Goal: Information Seeking & Learning: Learn about a topic

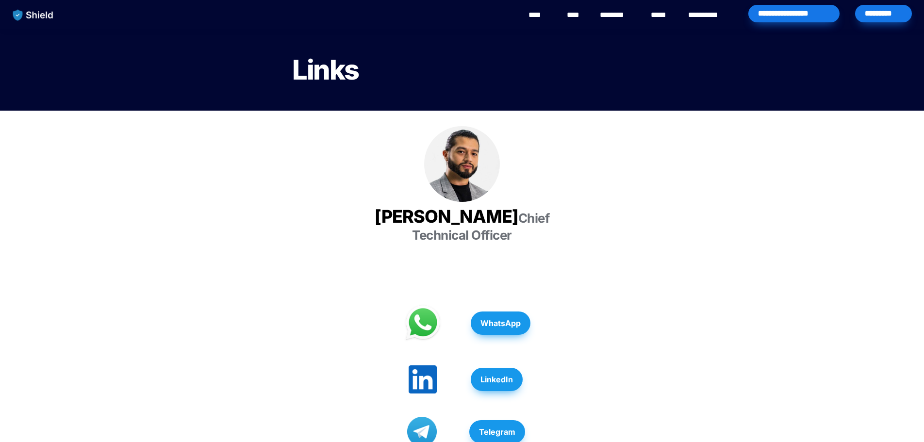
click at [33, 13] on img "main navigation" at bounding box center [33, 15] width 50 height 20
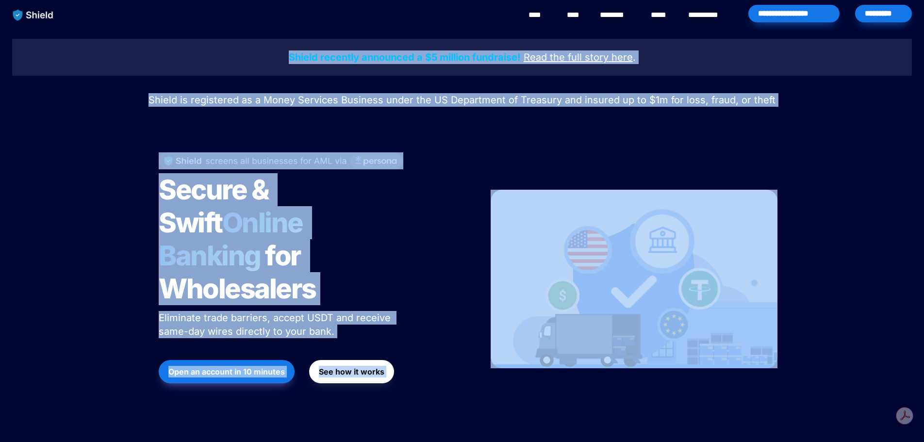
drag, startPoint x: 587, startPoint y: 420, endPoint x: 183, endPoint y: 44, distance: 552.2
click at [352, 33] on div "Shield recently announced a $5 million fundraise! Read the full story here . Sh…" at bounding box center [462, 232] width 924 height 406
click at [300, 48] on div "Shield recently announced a $5 million fundraise! Read the full story here ." at bounding box center [462, 57] width 900 height 37
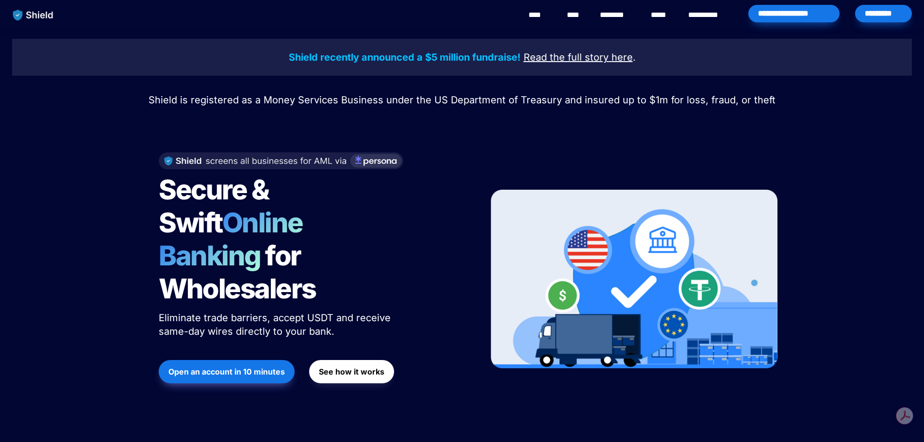
click at [292, 61] on strong "Shield recently announced a $5 million fundraise!" at bounding box center [405, 57] width 232 height 12
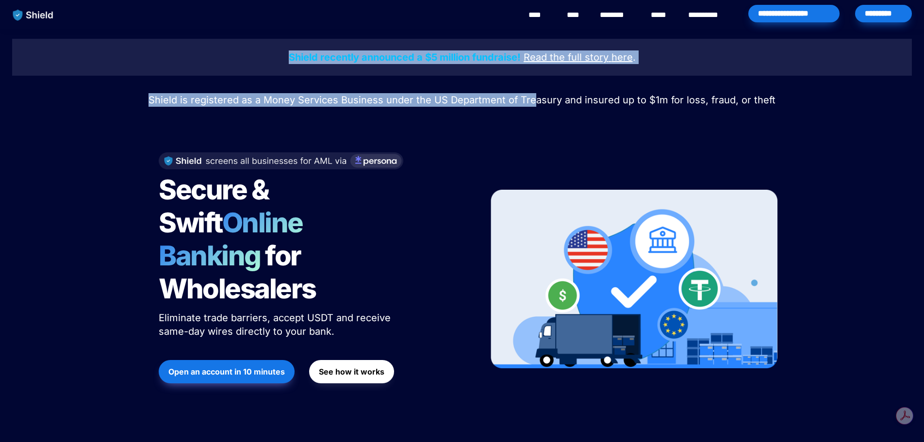
drag, startPoint x: 290, startPoint y: 59, endPoint x: 582, endPoint y: 92, distance: 294.1
click at [534, 102] on div "Shield recently announced a $5 million fundraise! Read the full story here . Sh…" at bounding box center [462, 232] width 924 height 406
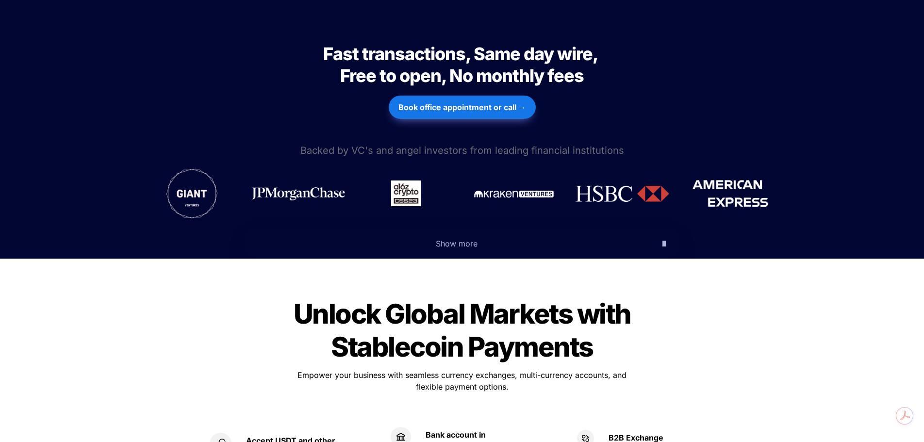
scroll to position [141, 0]
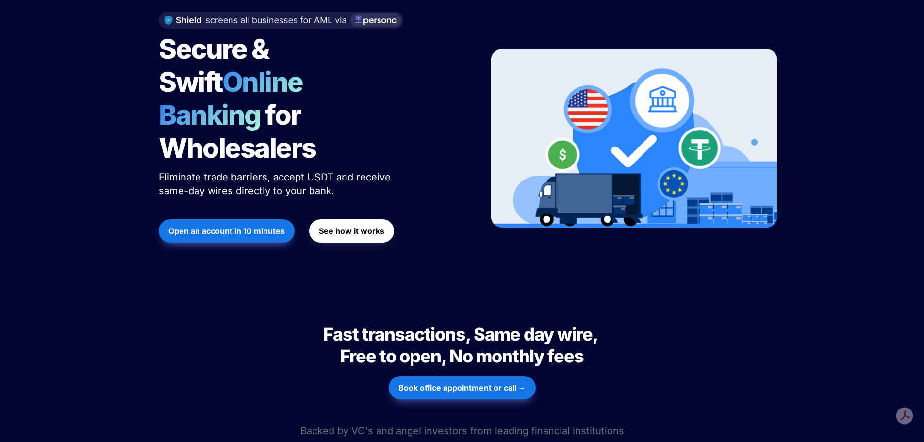
click at [849, 1] on div "Shield recently announced a $5 million fundraise! Read the full story here . Sh…" at bounding box center [462, 91] width 924 height 406
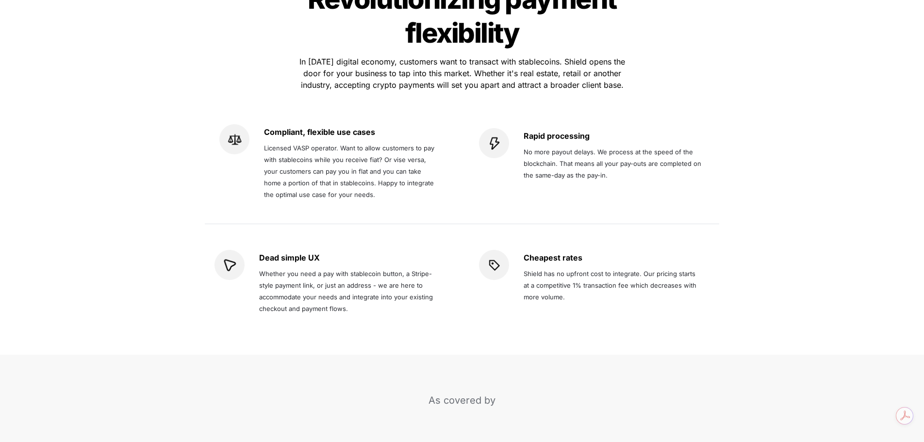
scroll to position [1796, 0]
